Goal: Navigation & Orientation: Find specific page/section

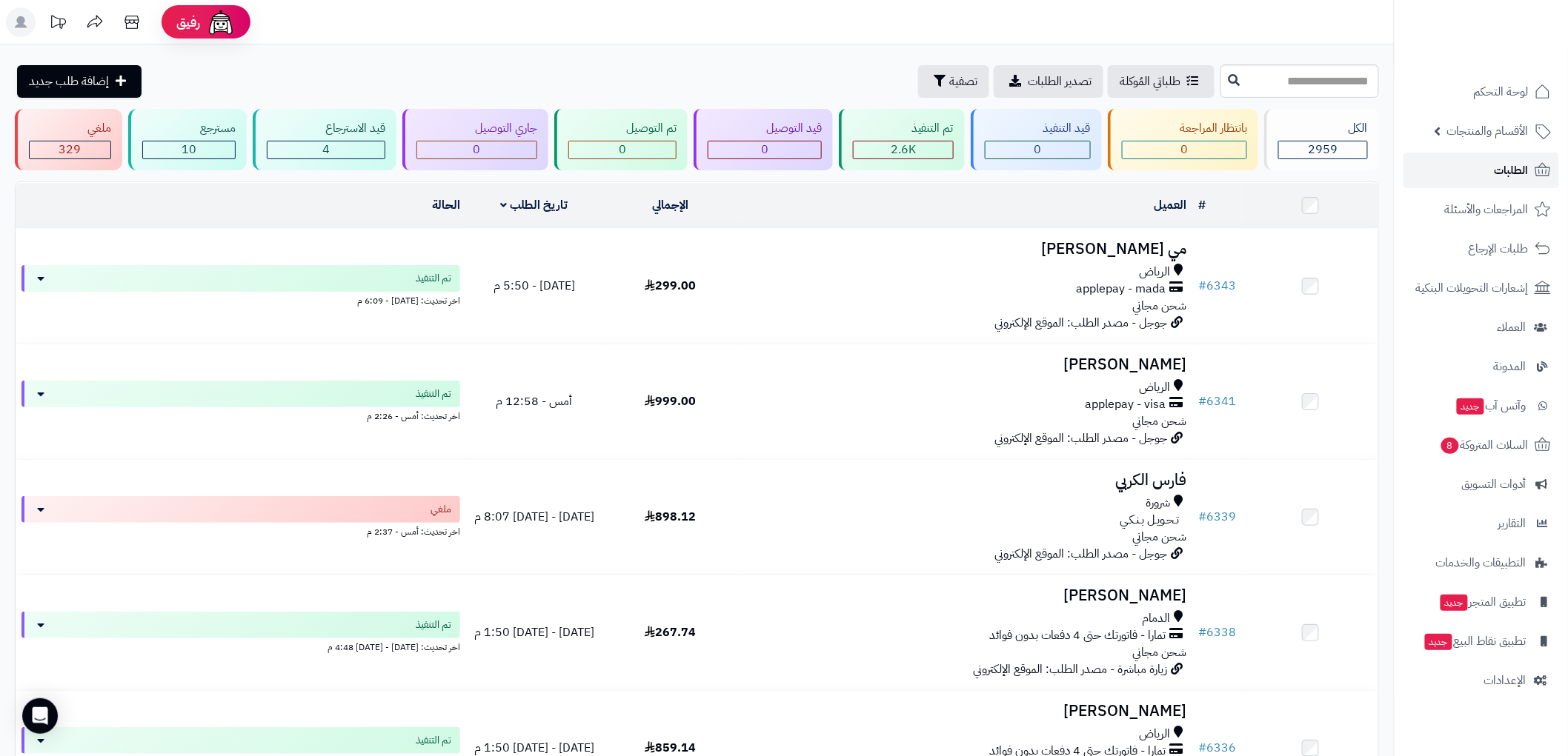
click at [1539, 167] on icon at bounding box center [1543, 169] width 15 height 13
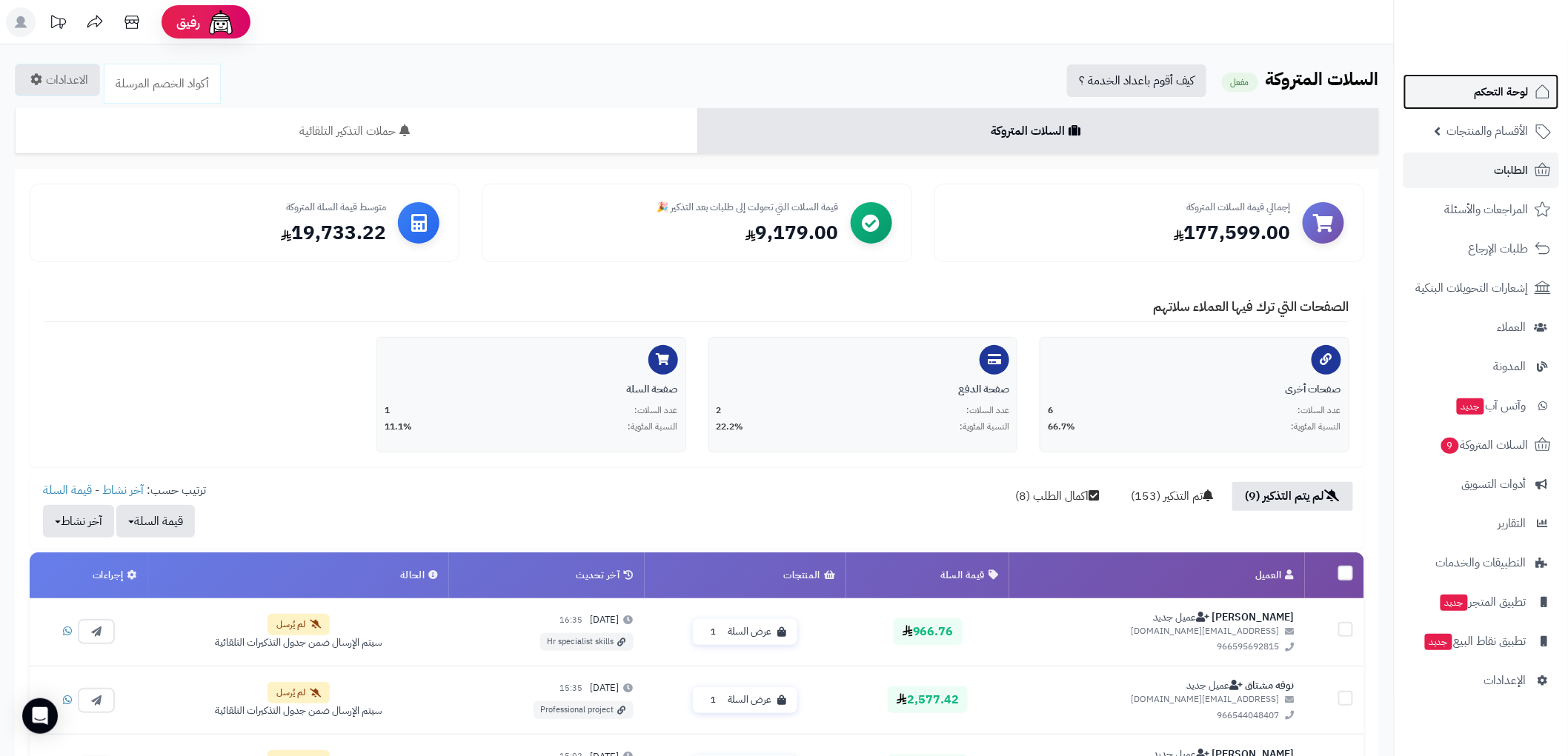
click at [1487, 89] on span "لوحة التحكم" at bounding box center [1502, 92] width 54 height 21
